Goal: Navigation & Orientation: Understand site structure

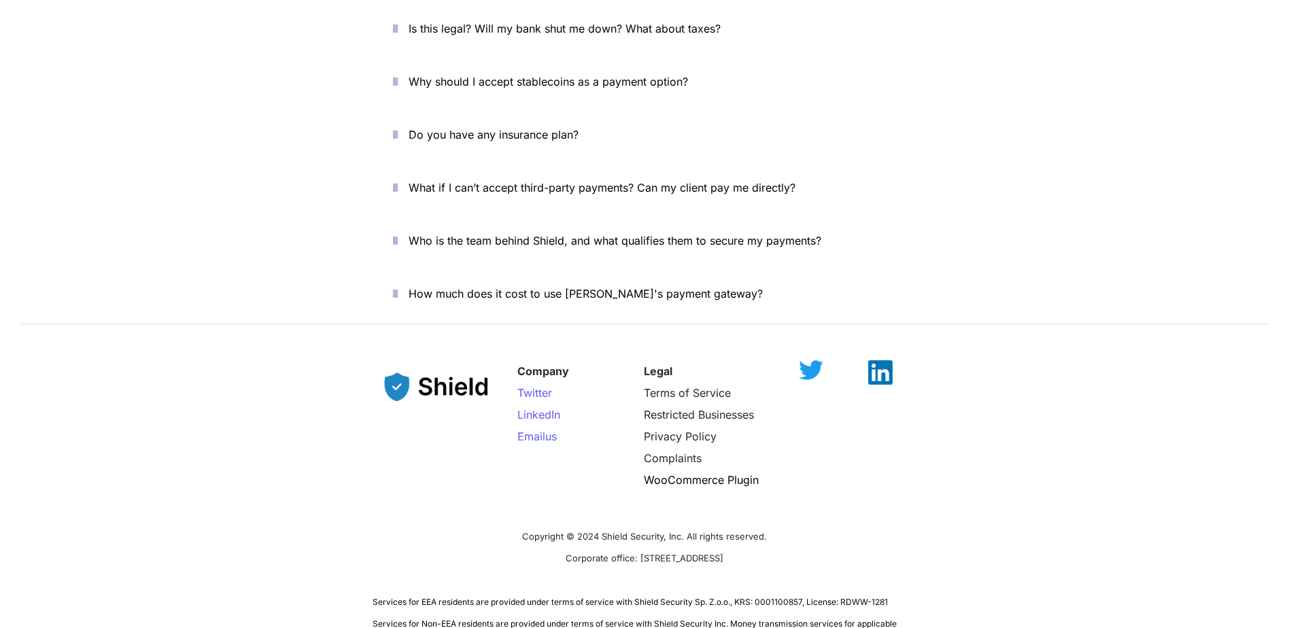
scroll to position [4781, 0]
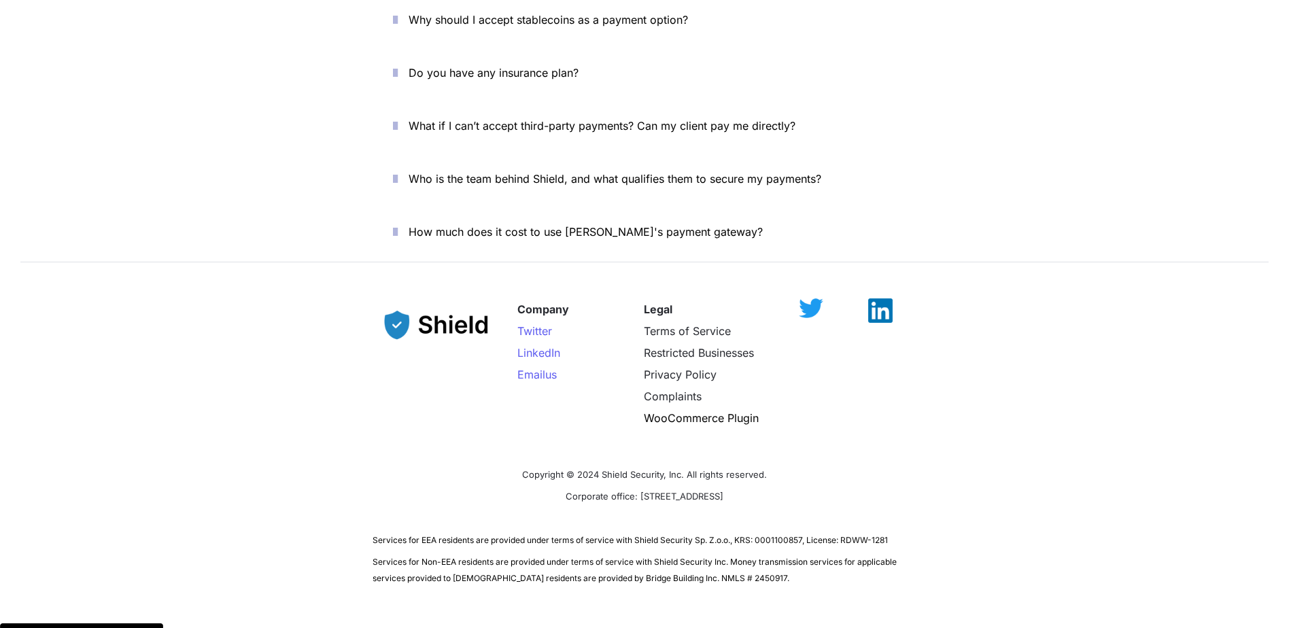
click at [968, 425] on div "Company Twitter LinkedIn Email us Legal Terms of Service Restricted Businesses …" at bounding box center [644, 436] width 1289 height 330
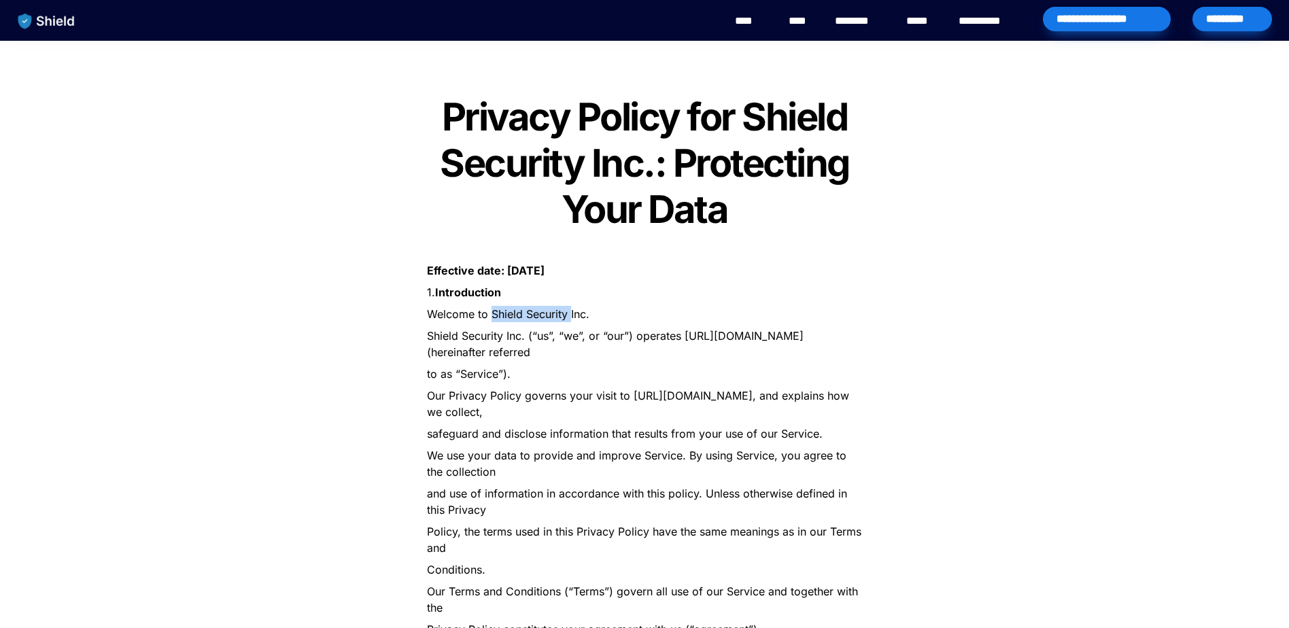
drag, startPoint x: 492, startPoint y: 316, endPoint x: 571, endPoint y: 321, distance: 79.7
click at [571, 321] on p "Welcome to Shield Security Inc." at bounding box center [645, 314] width 476 height 22
